Goal: Task Accomplishment & Management: Manage account settings

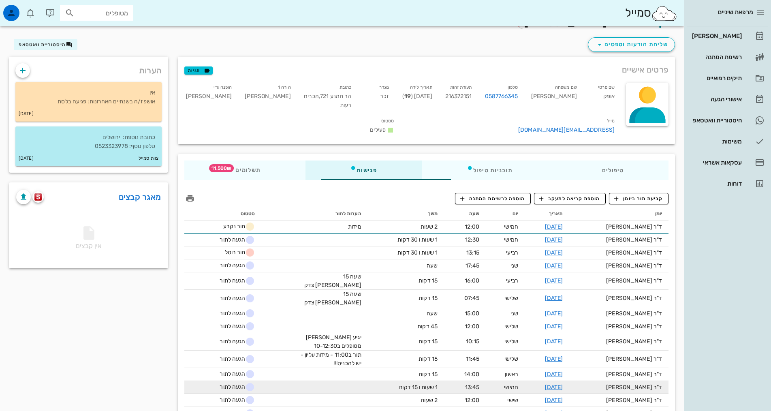
scroll to position [23, 0]
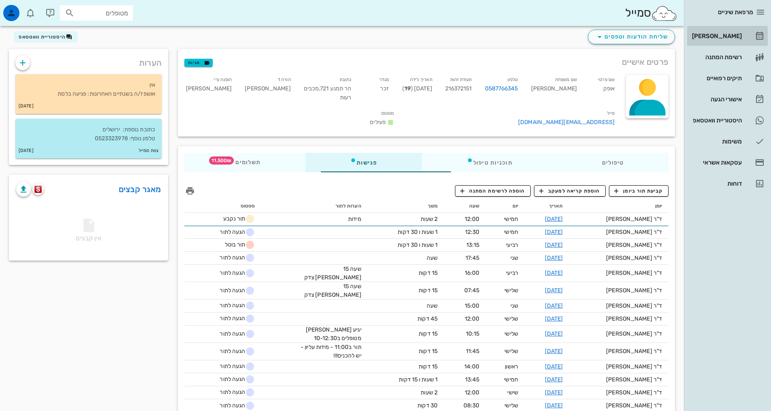
click at [727, 33] on div "[PERSON_NAME]" at bounding box center [715, 36] width 51 height 6
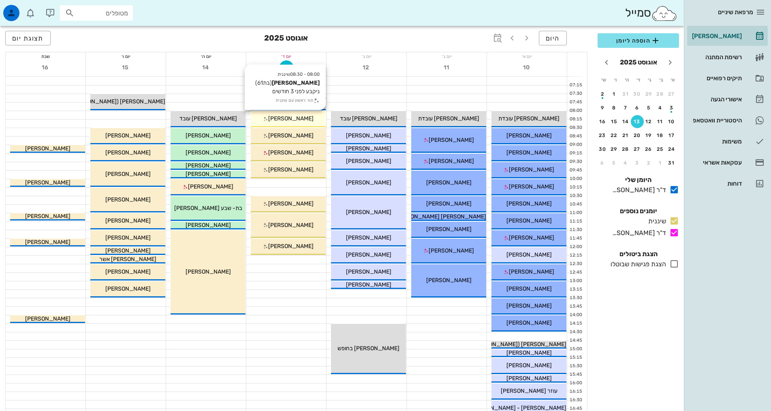
click at [297, 119] on span "[PERSON_NAME]" at bounding box center [290, 118] width 45 height 7
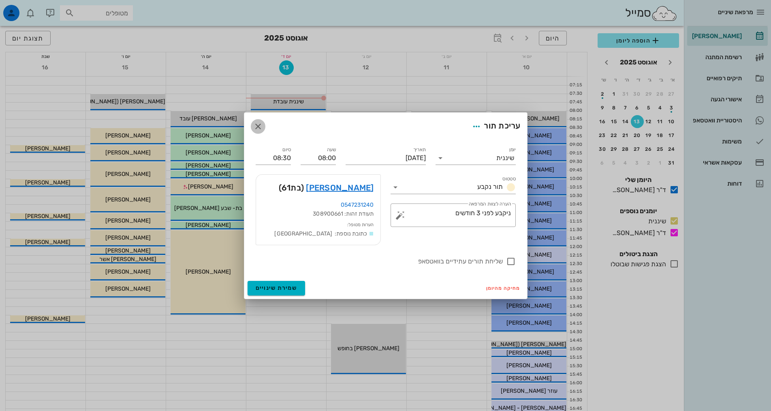
click at [255, 125] on icon "button" at bounding box center [258, 127] width 10 height 10
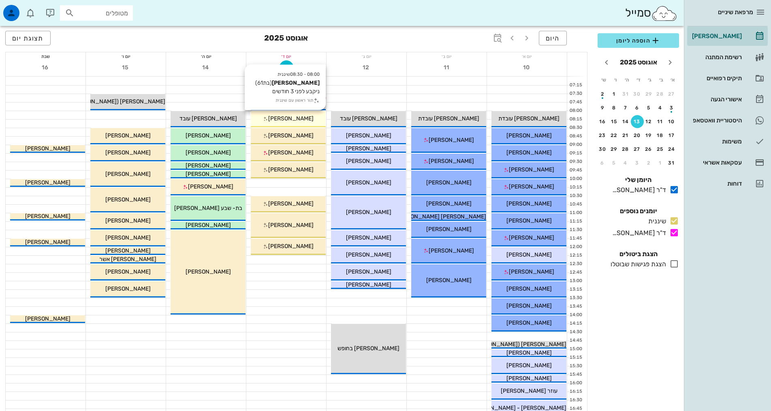
drag, startPoint x: 294, startPoint y: 120, endPoint x: 305, endPoint y: 118, distance: 10.3
click at [305, 118] on div "[PERSON_NAME]" at bounding box center [288, 118] width 75 height 9
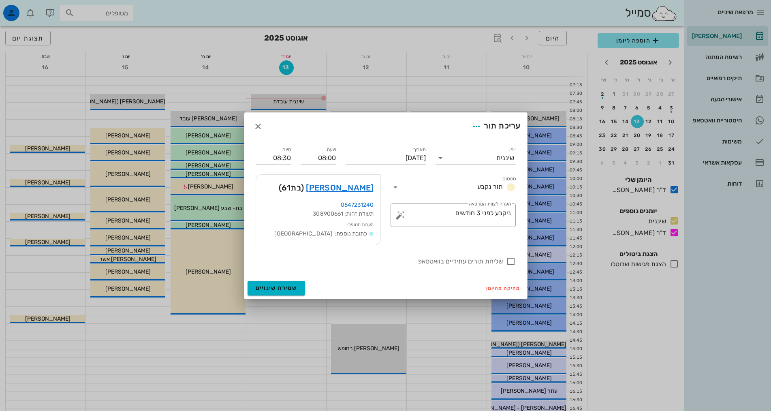
click at [414, 190] on input "סטטוס" at bounding box center [438, 187] width 72 height 13
click at [414, 190] on div "מרפאת שיניים [PERSON_NAME] רשימת המתנה תיקים רפואיים אישורי הגעה 3 היסטוריית וו…" at bounding box center [385, 327] width 771 height 655
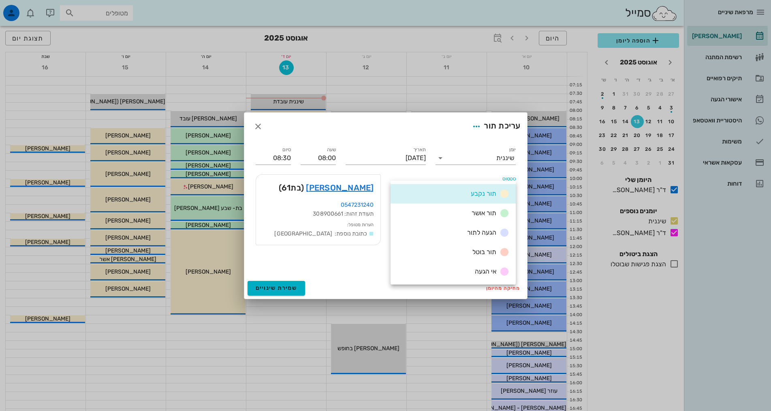
click at [415, 191] on div "תור נקבע" at bounding box center [452, 193] width 125 height 19
click at [415, 191] on input "סטטוס" at bounding box center [438, 187] width 72 height 13
drag, startPoint x: 256, startPoint y: 127, endPoint x: 260, endPoint y: 129, distance: 4.5
click at [257, 127] on icon "button" at bounding box center [258, 127] width 10 height 10
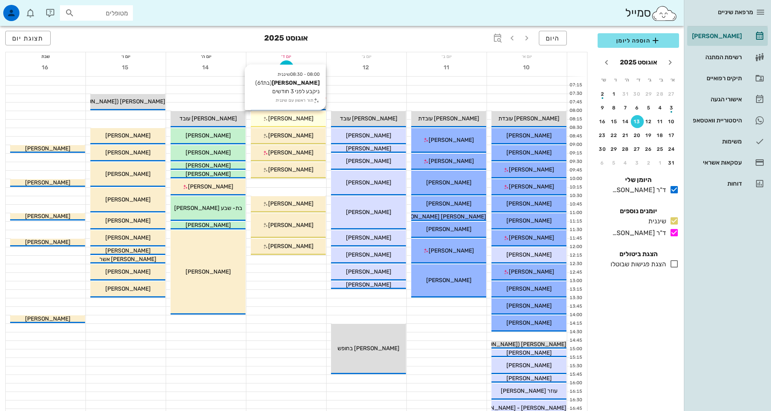
click at [296, 113] on div "08:00 - 08:30 שיננית [PERSON_NAME] (בת 61 ) ניקבע לפני 3 חודשים תור ראשון עם שי…" at bounding box center [288, 119] width 75 height 16
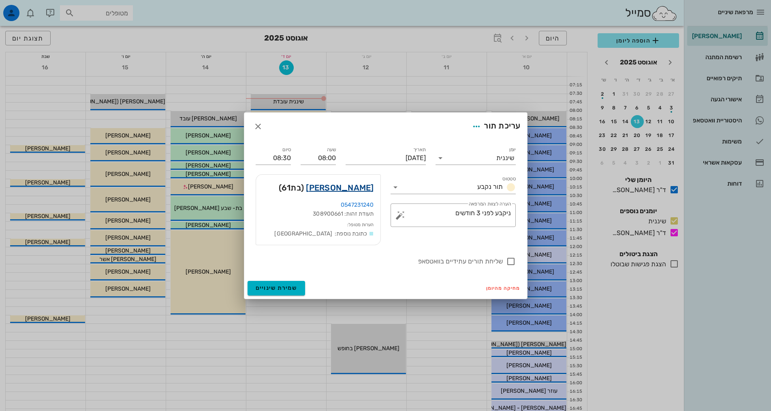
click at [349, 191] on link "[PERSON_NAME]" at bounding box center [340, 187] width 68 height 13
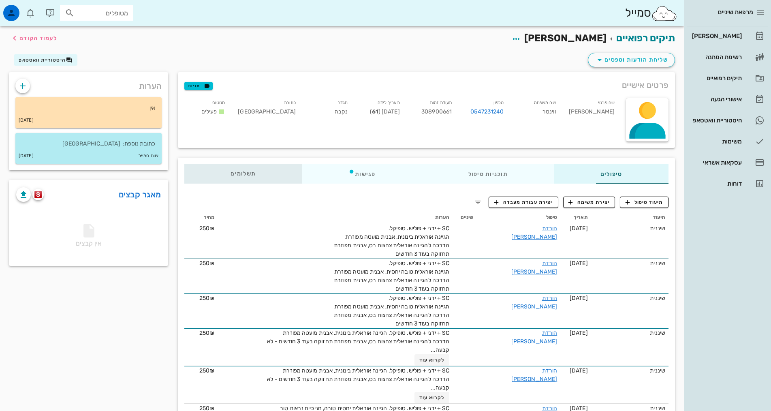
click at [230, 175] on span "תשלומים 0₪" at bounding box center [242, 174] width 25 height 6
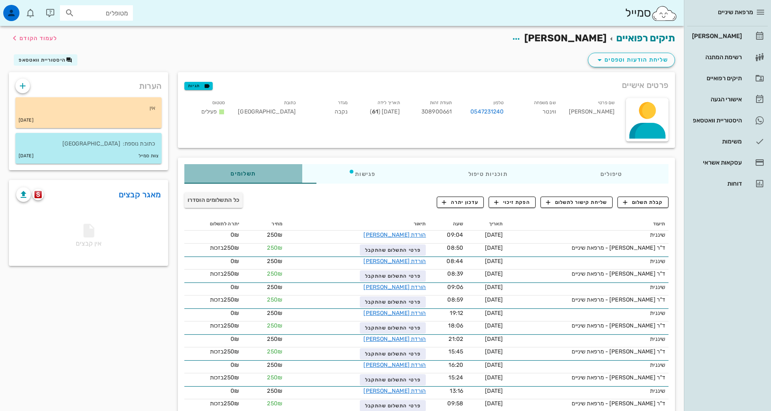
click at [230, 175] on span "תשלומים 0₪" at bounding box center [242, 174] width 25 height 6
click at [645, 205] on span "קבלת תשלום" at bounding box center [643, 201] width 40 height 7
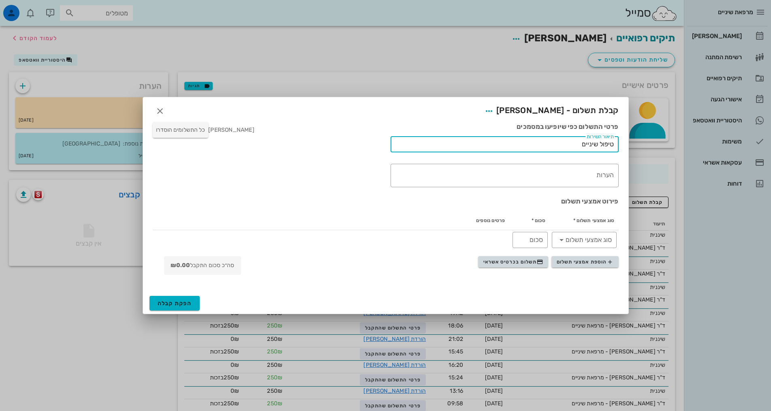
click at [580, 149] on input "טיפול שיניים" at bounding box center [504, 144] width 218 height 13
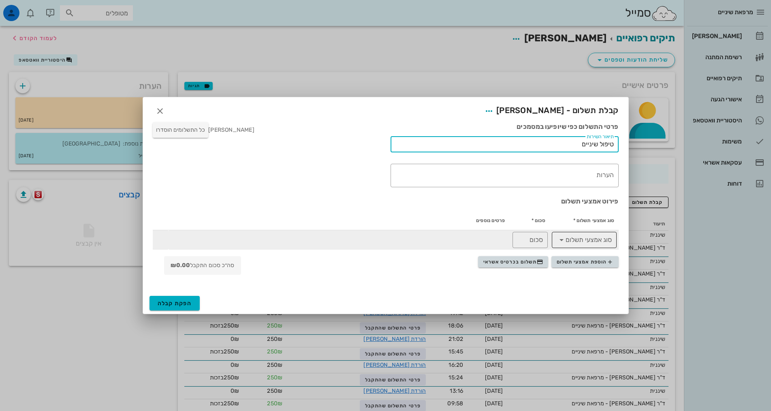
click at [568, 240] on input "סוג אמצעי תשלום" at bounding box center [590, 239] width 44 height 13
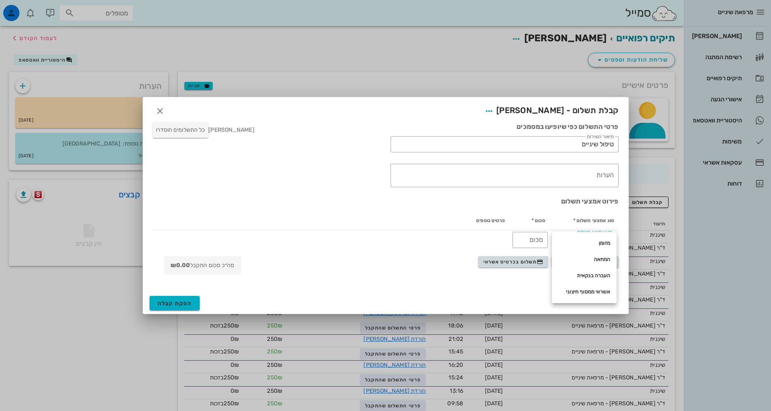
click at [551, 206] on div "סוג אמצעי תשלום * סכום * פרטים נוספים ​ סוג אמצעי תשלום ​ סכום" at bounding box center [386, 230] width 476 height 49
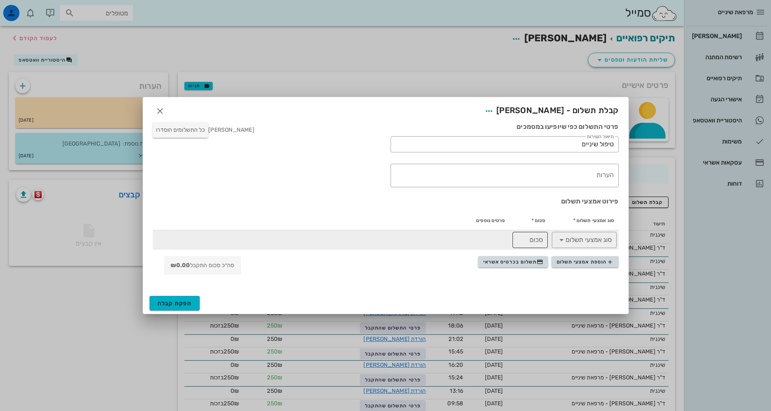
click at [536, 247] on div "סכום" at bounding box center [530, 240] width 26 height 16
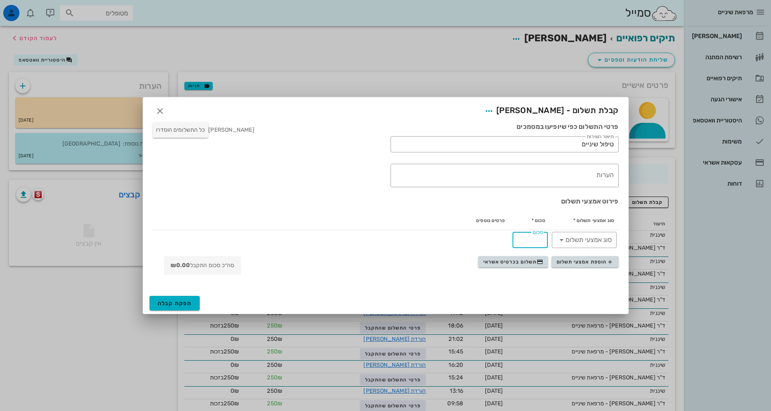
click at [527, 201] on h3 "פירוט אמצעי תשלום" at bounding box center [386, 201] width 466 height 9
click at [160, 111] on icon "button" at bounding box center [160, 111] width 10 height 10
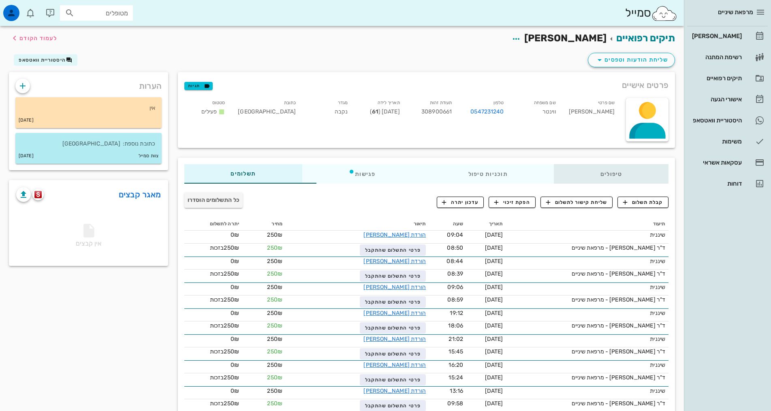
click at [604, 170] on div "טיפולים" at bounding box center [611, 173] width 115 height 19
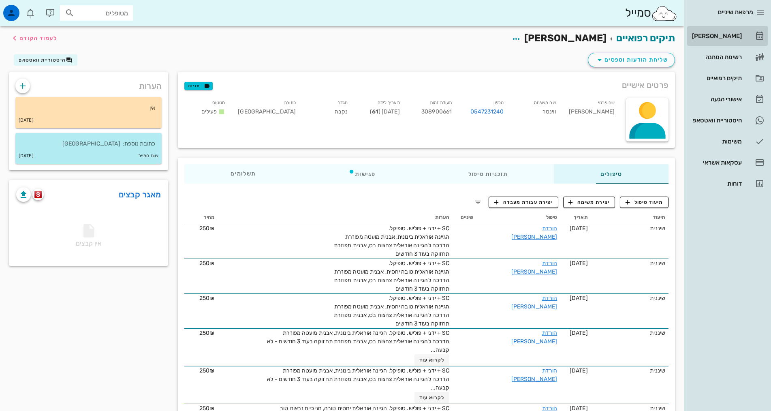
click at [733, 37] on div "[PERSON_NAME]" at bounding box center [715, 36] width 51 height 6
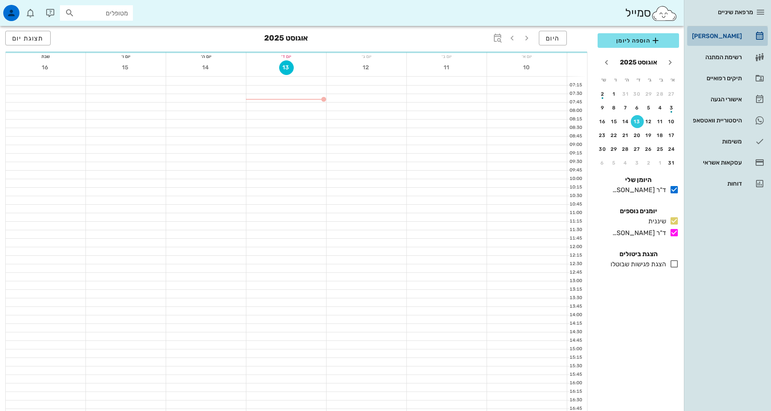
click at [733, 37] on div "[PERSON_NAME]" at bounding box center [715, 36] width 51 height 6
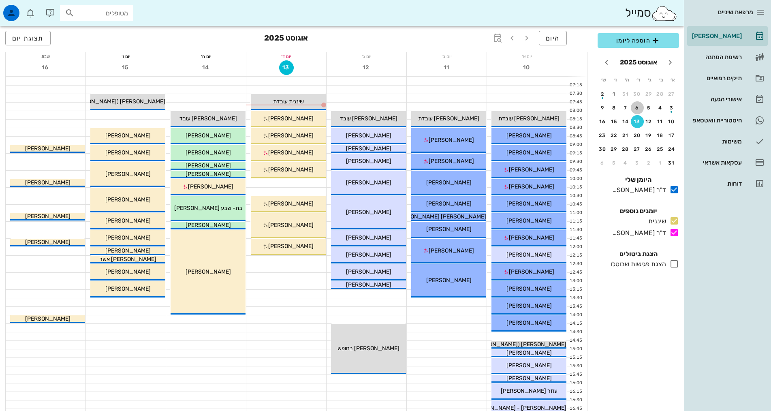
click at [638, 106] on div "6" at bounding box center [637, 108] width 13 height 6
